Goal: Task Accomplishment & Management: Manage account settings

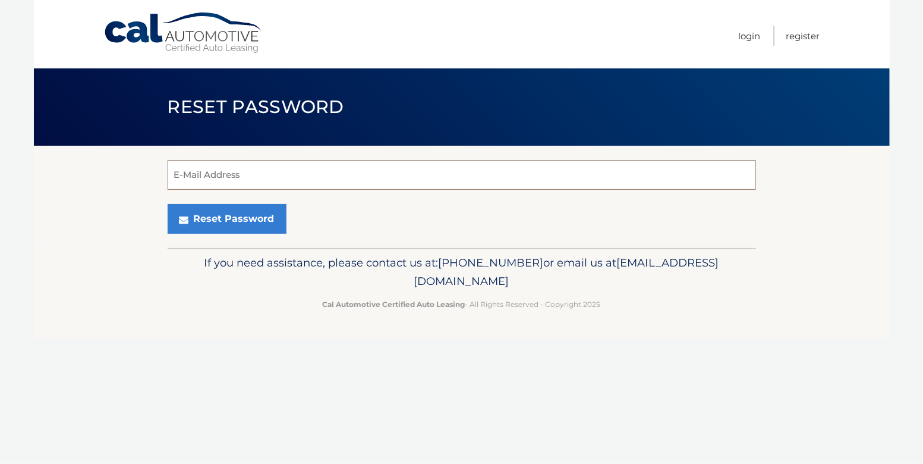
click at [342, 174] on input "E-Mail Address" at bounding box center [462, 175] width 589 height 30
type input "[EMAIL_ADDRESS][DOMAIN_NAME]"
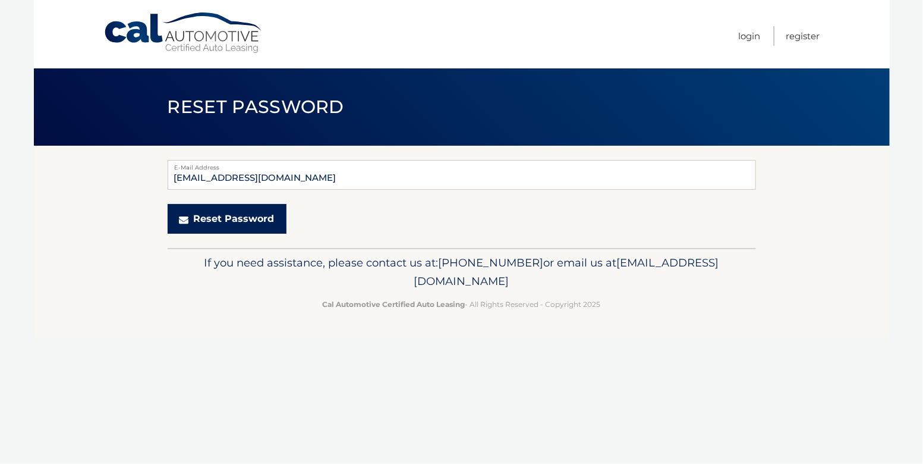
click at [216, 216] on button "Reset Password" at bounding box center [227, 219] width 119 height 30
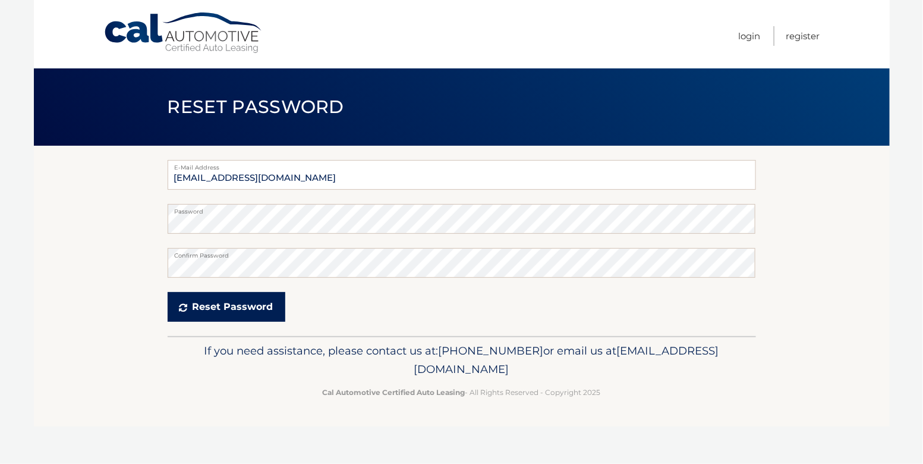
click at [227, 309] on button "Reset Password" at bounding box center [227, 307] width 118 height 30
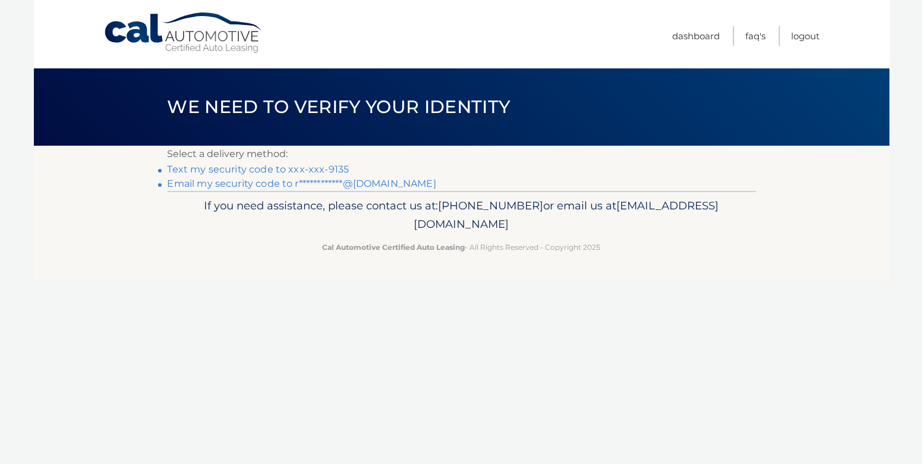
click at [232, 168] on link "Text my security code to xxx-xxx-9135" at bounding box center [259, 168] width 182 height 11
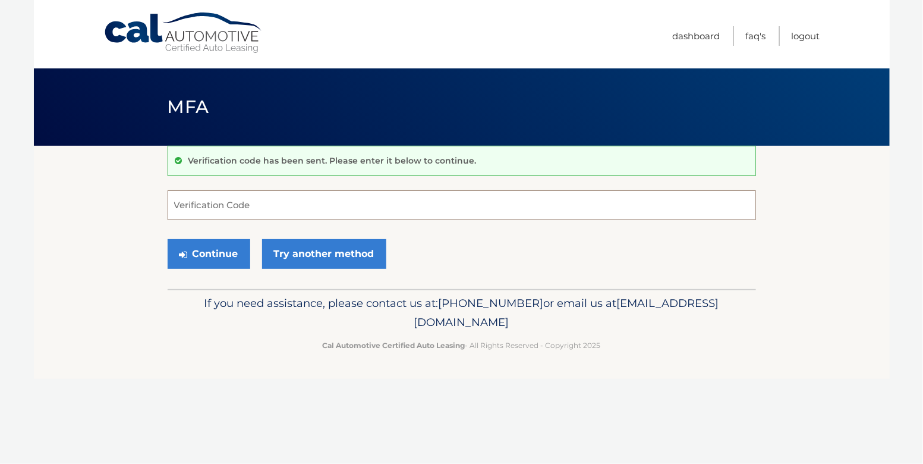
click at [393, 203] on input "Verification Code" at bounding box center [462, 205] width 589 height 30
type input "103582"
click at [168, 239] on button "Continue" at bounding box center [209, 254] width 83 height 30
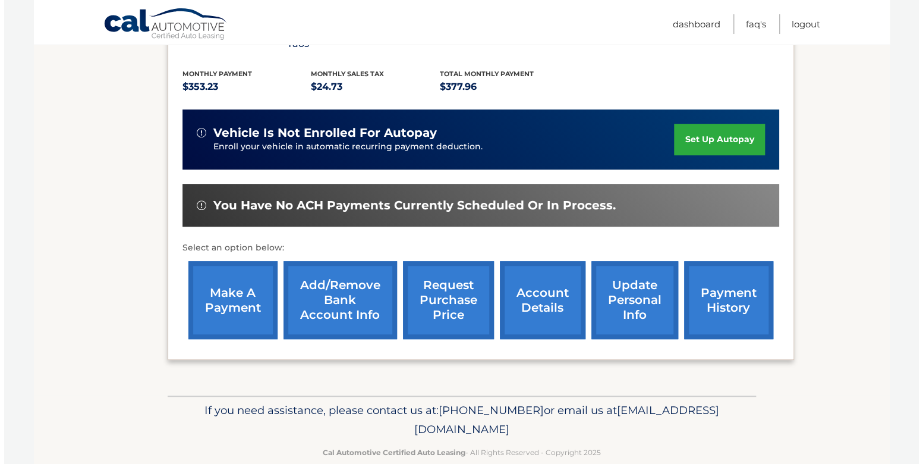
scroll to position [255, 0]
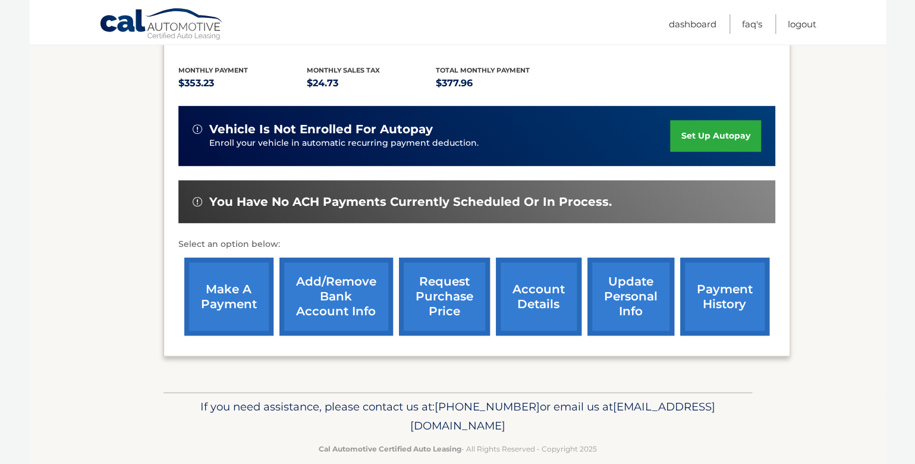
click at [439, 278] on link "request purchase price" at bounding box center [444, 296] width 91 height 78
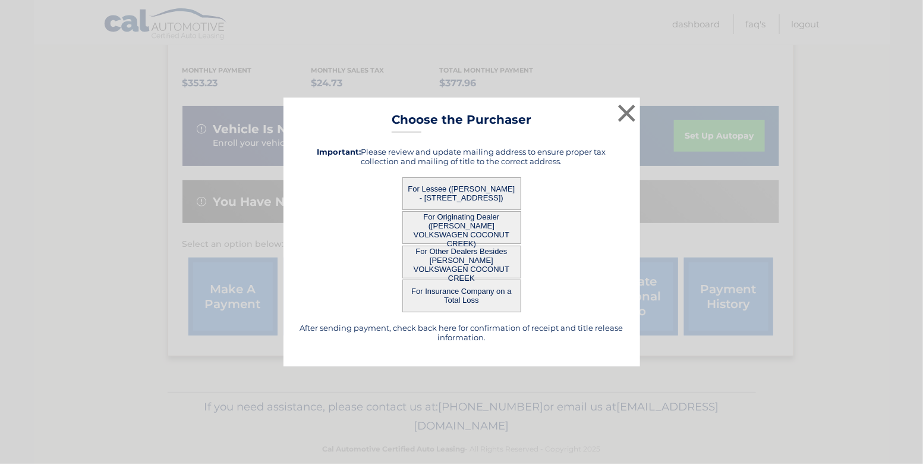
click at [446, 259] on button "For Other Dealers Besides GUNTHER VOLKSWAGEN COCONUT CREEK" at bounding box center [462, 262] width 119 height 33
click at [466, 254] on button "For Other Dealers Besides GUNTHER VOLKSWAGEN COCONUT CREEK" at bounding box center [462, 262] width 119 height 33
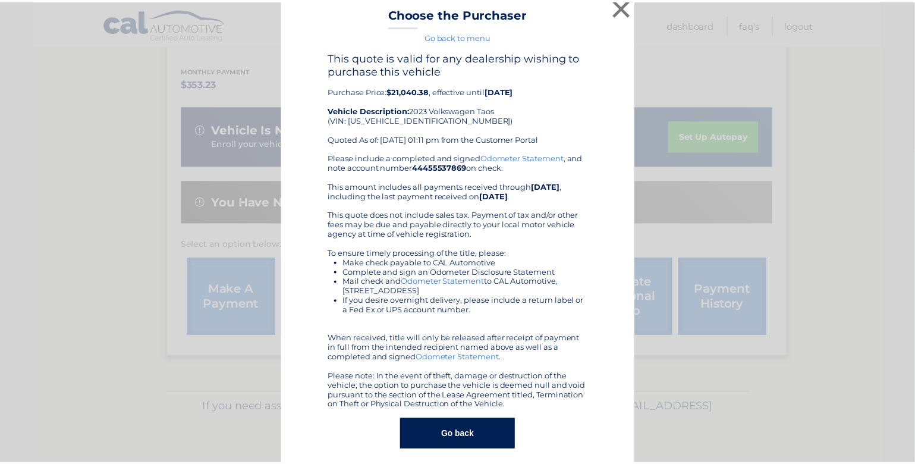
scroll to position [0, 0]
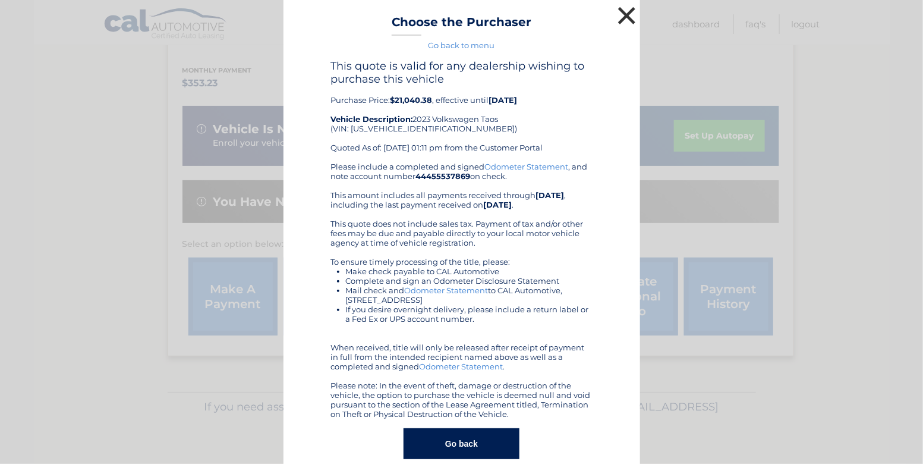
click at [623, 14] on button "×" at bounding box center [627, 16] width 24 height 24
